Goal: Transaction & Acquisition: Book appointment/travel/reservation

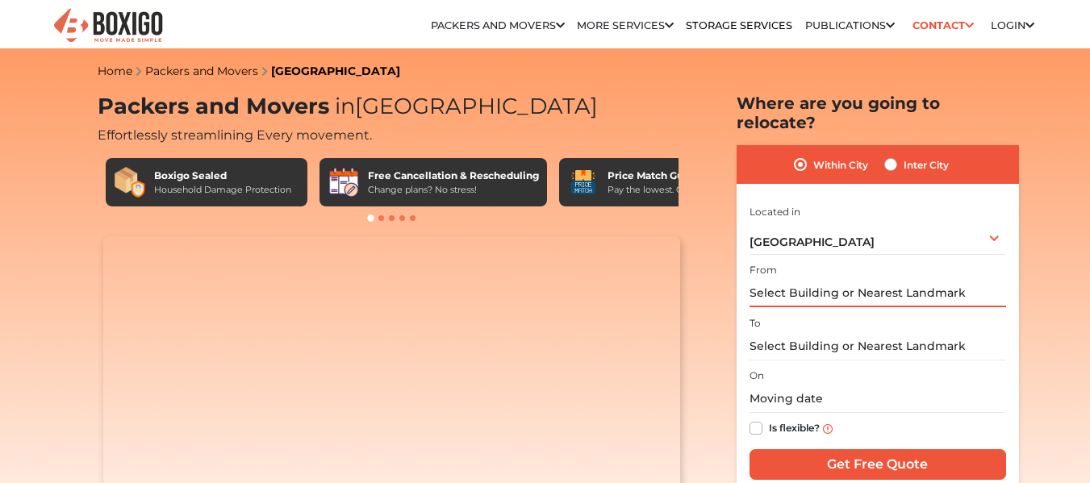
click at [817, 282] on input "text" at bounding box center [878, 293] width 257 height 28
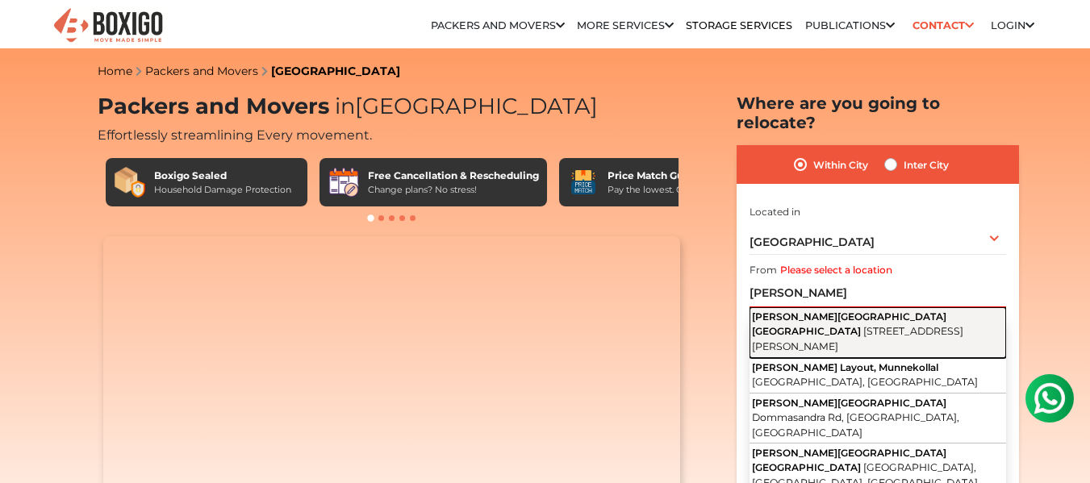
click at [859, 325] on span "6th Cross Road, Laxminarayana Layout, Thubarahalli, Marathahalli, Bengaluru, Ka…" at bounding box center [857, 338] width 211 height 27
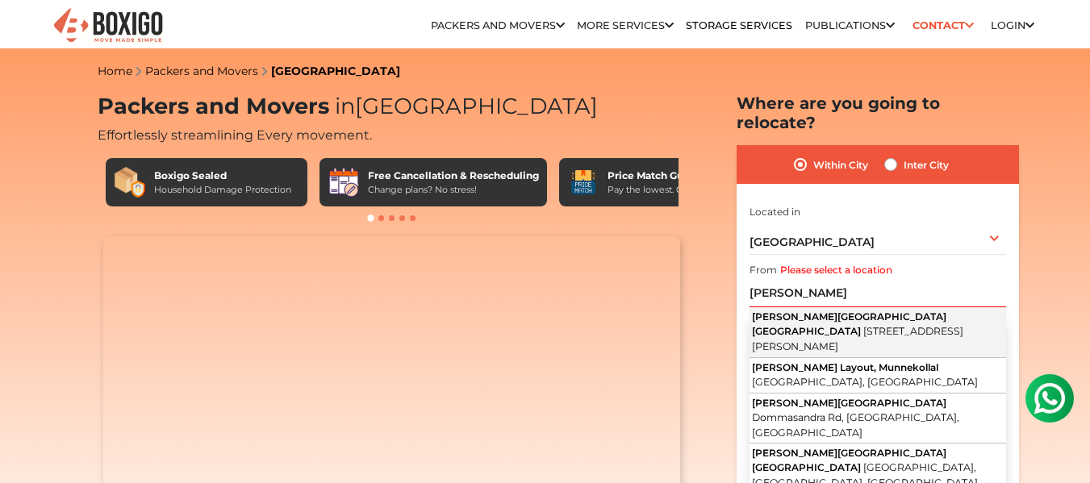
type input "Vagdevi Vilas School Marathahalli, 6th Cross Road, Laxminarayana Layout, Thubar…"
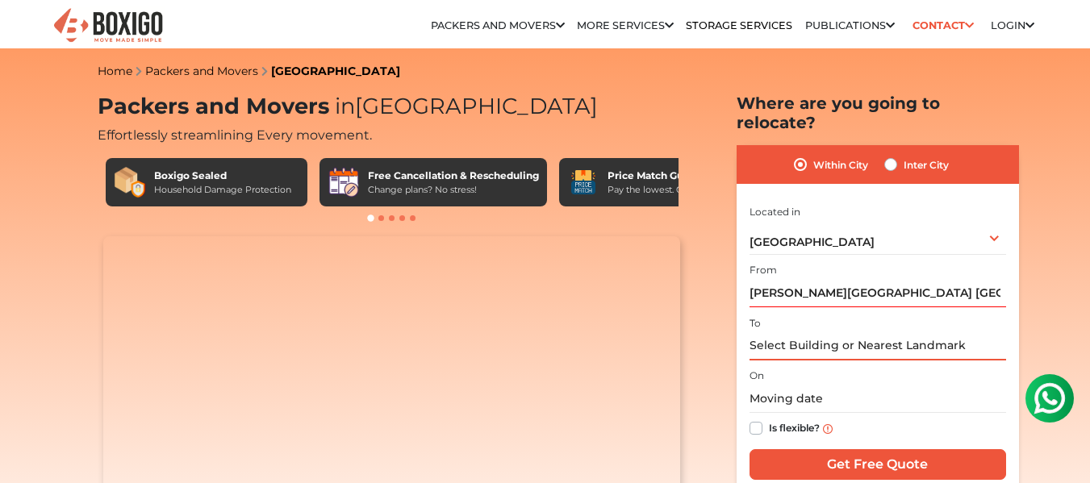
click at [826, 332] on input "text" at bounding box center [878, 346] width 257 height 28
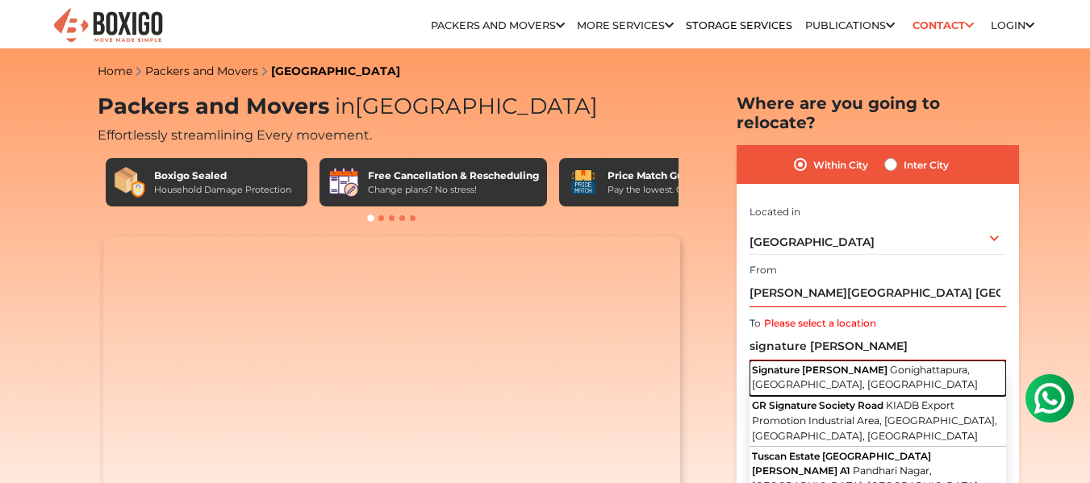
click at [859, 364] on span "Gonighattapura, Bengaluru, Karnataka" at bounding box center [865, 377] width 226 height 27
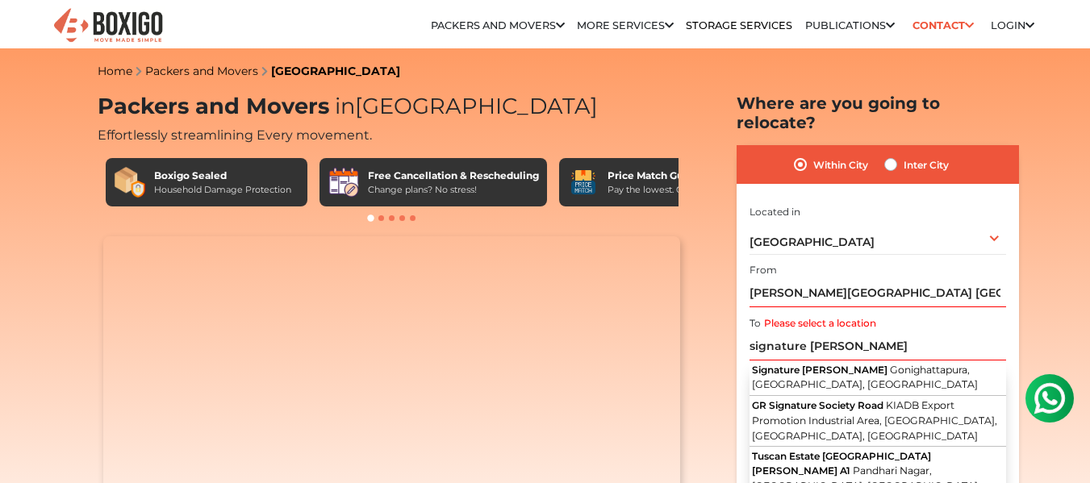
type input "Signature Meadows, Gonighattapura, Bengaluru, Karnataka"
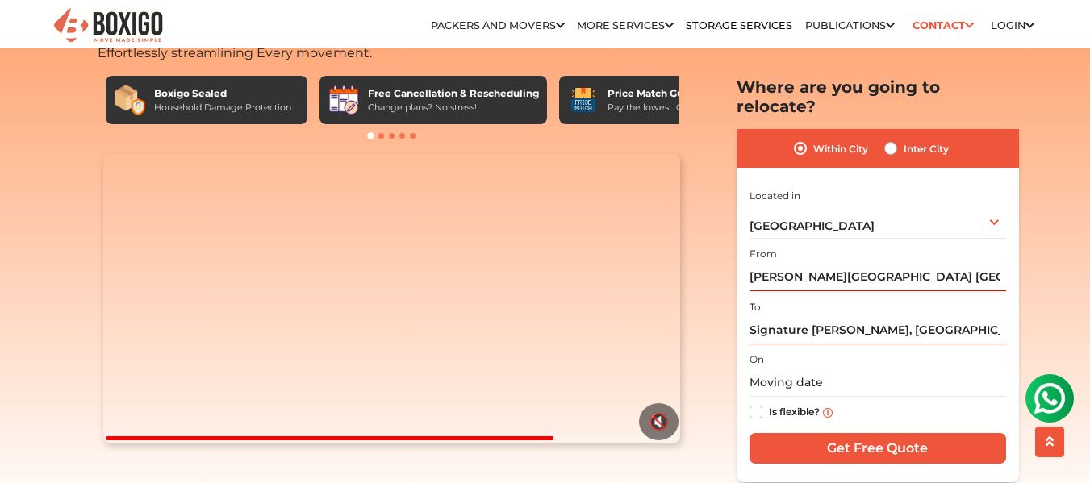
scroll to position [83, 0]
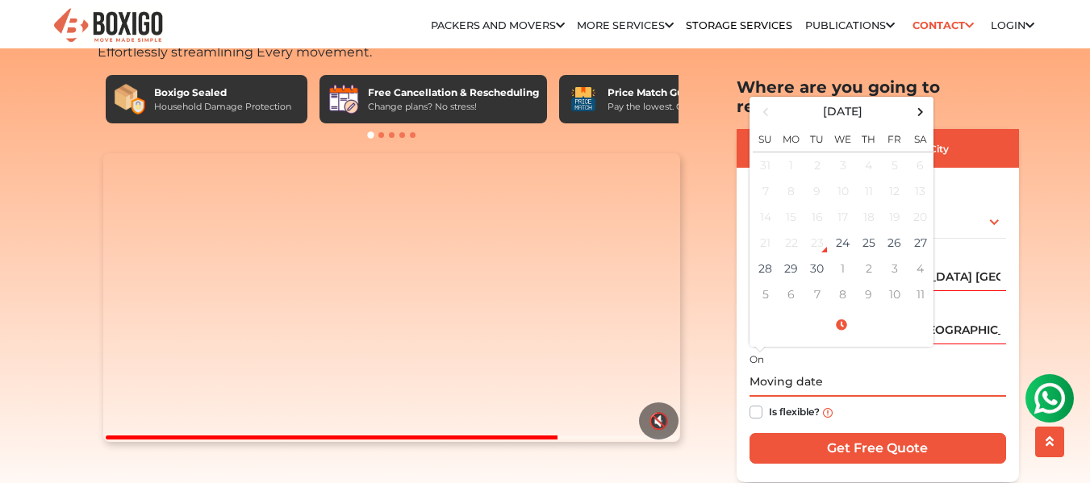
click at [805, 369] on input "text" at bounding box center [878, 383] width 257 height 28
click at [913, 101] on span at bounding box center [920, 112] width 22 height 22
click at [922, 178] on td "11" at bounding box center [921, 191] width 26 height 26
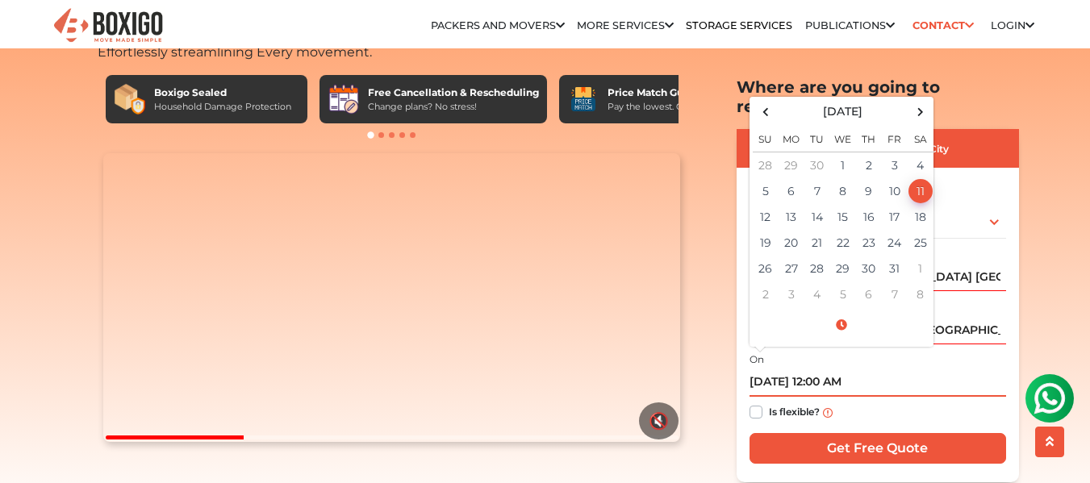
drag, startPoint x: 842, startPoint y: 362, endPoint x: 868, endPoint y: 358, distance: 26.1
click at [868, 369] on input "10/11/2025 12:00 AM" at bounding box center [878, 383] width 257 height 28
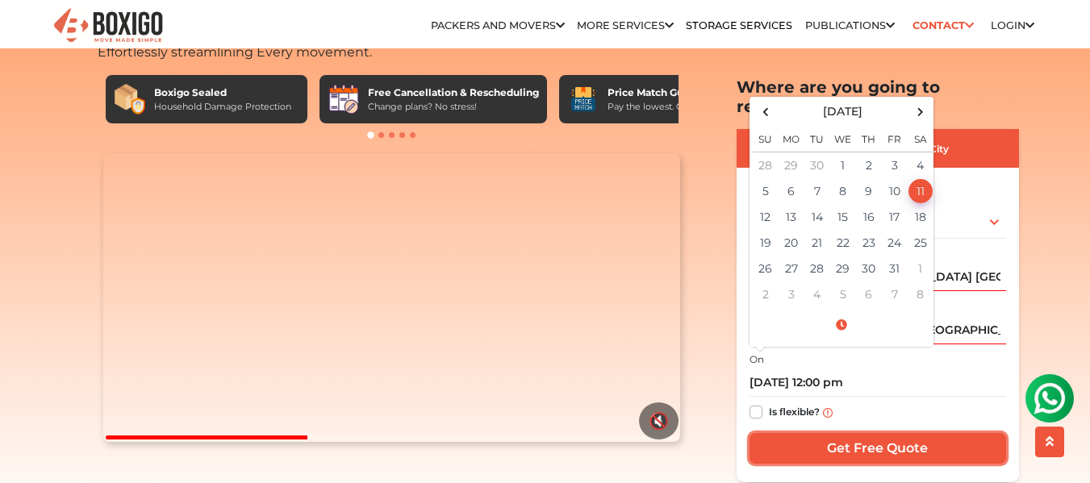
type input "10/11/2025 12:00 PM"
click at [888, 433] on input "Get Free Quote" at bounding box center [878, 448] width 257 height 31
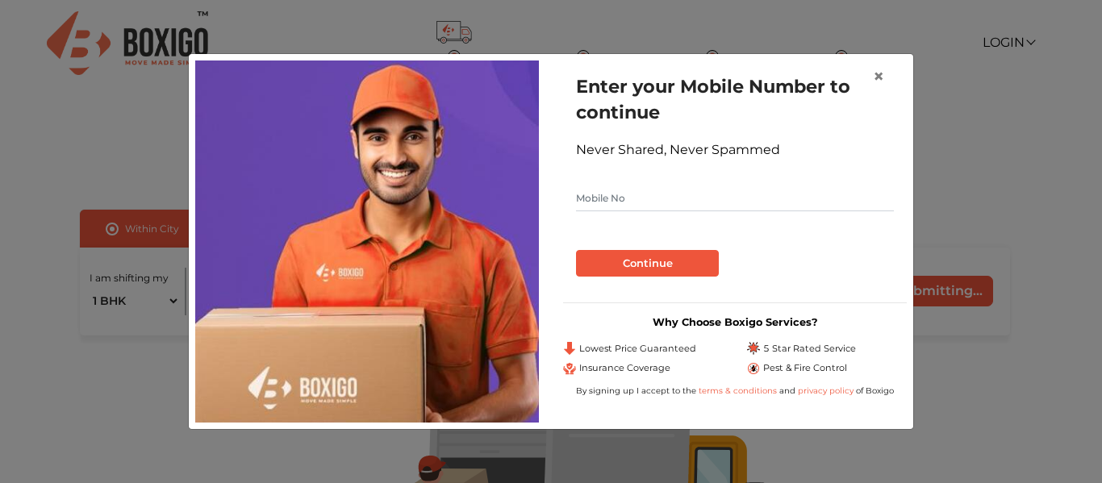
click at [634, 195] on input "text" at bounding box center [735, 199] width 318 height 26
type input "7002167661"
click at [644, 263] on button "Continue" at bounding box center [647, 263] width 143 height 27
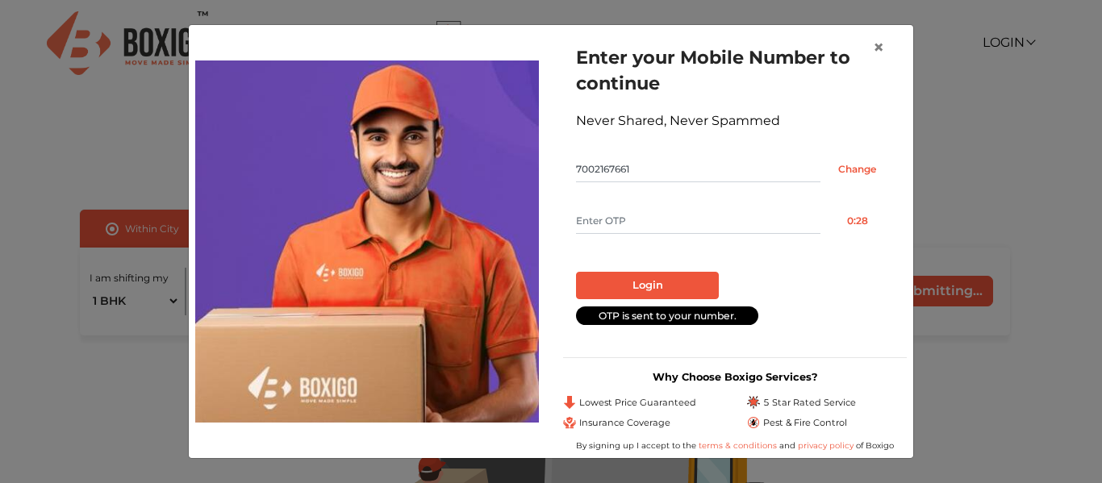
click at [707, 235] on form "Enter your Mobile Number to continue Never Shared, Never Spammed 7002167661 Cha…" at bounding box center [735, 184] width 318 height 280
click at [871, 219] on button "Resend OTP" at bounding box center [857, 221] width 73 height 26
